Goal: Find specific page/section: Find specific page/section

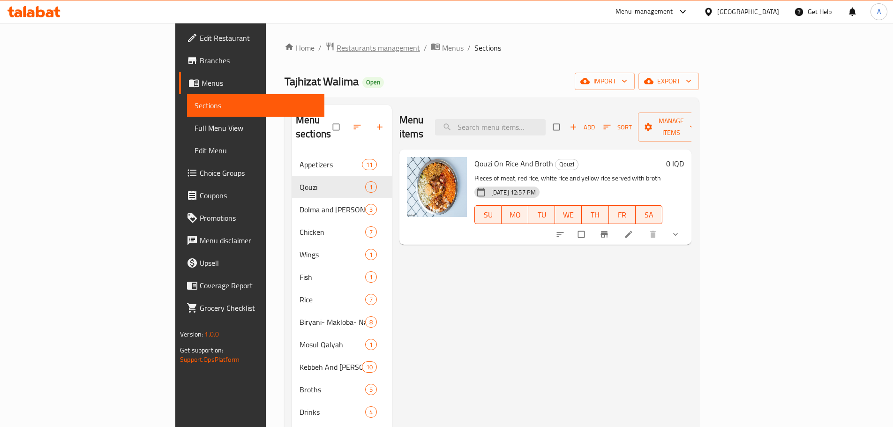
click at [337, 49] on span "Restaurants management" at bounding box center [378, 47] width 83 height 11
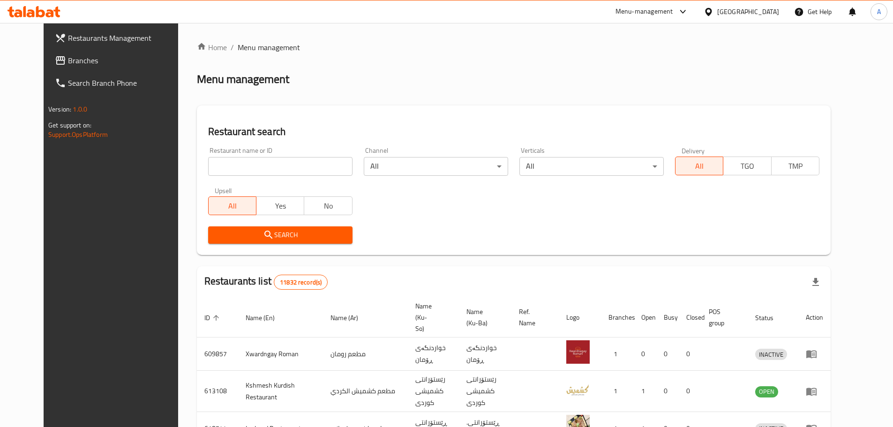
click at [252, 163] on div "Home / Menu management Menu management Restaurant search Restaurant name or ID …" at bounding box center [514, 365] width 634 height 646
click at [252, 163] on input "search" at bounding box center [280, 166] width 144 height 19
type input "ب"
type input "foodji"
click button "Search" at bounding box center [280, 234] width 144 height 17
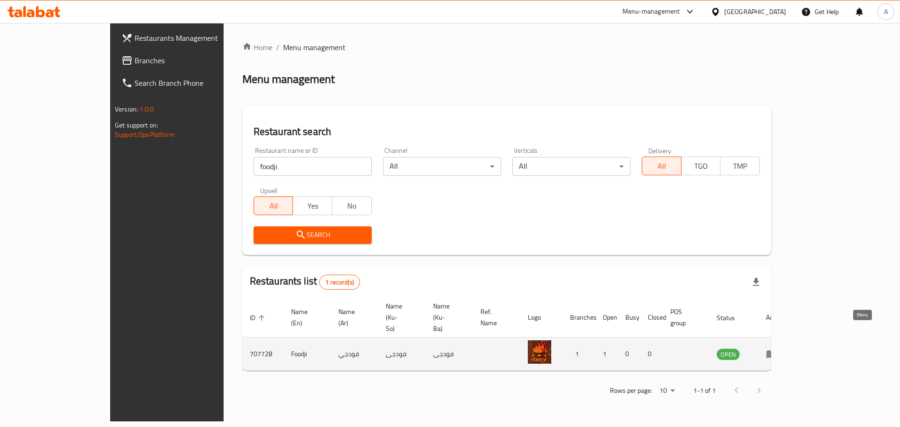
click at [783, 348] on link "enhanced table" at bounding box center [774, 353] width 17 height 11
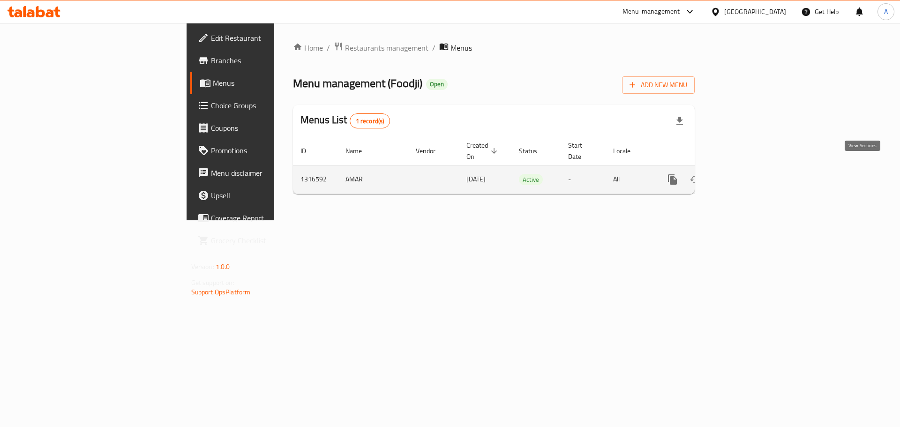
click at [746, 174] on icon "enhanced table" at bounding box center [740, 179] width 11 height 11
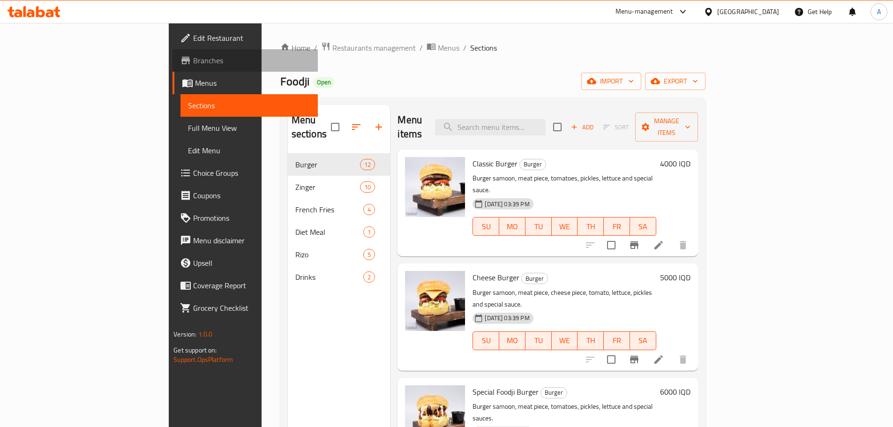
click at [193, 60] on span "Branches" at bounding box center [251, 60] width 117 height 11
